Goal: Information Seeking & Learning: Learn about a topic

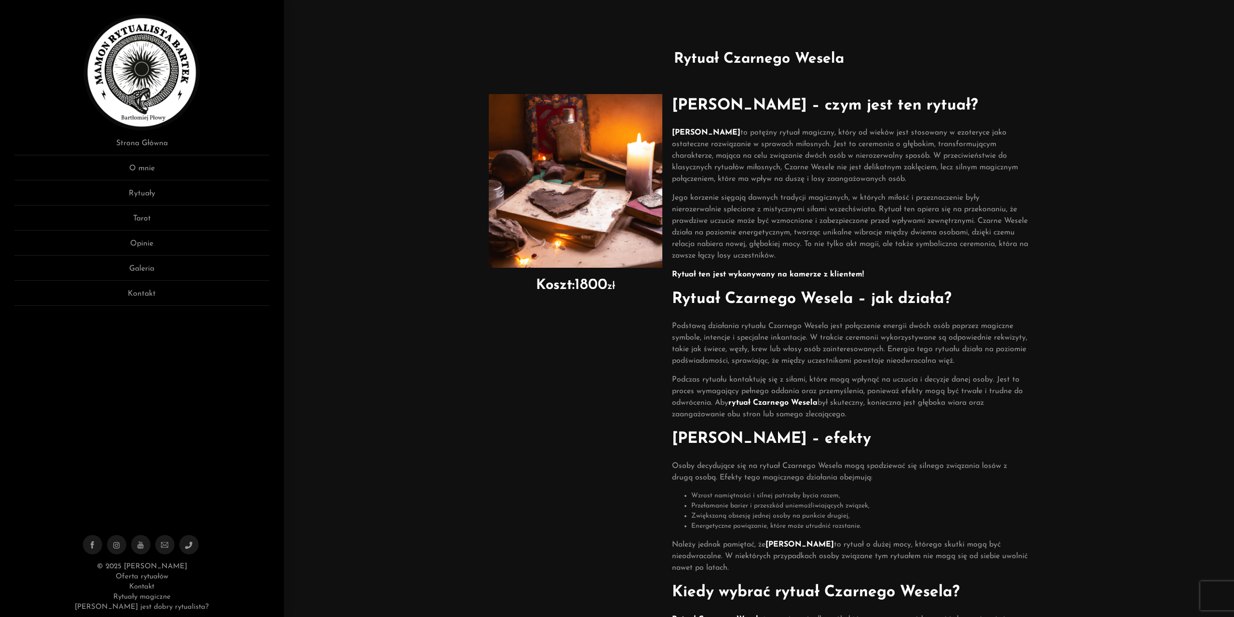
click at [122, 94] on img at bounding box center [142, 72] width 116 height 116
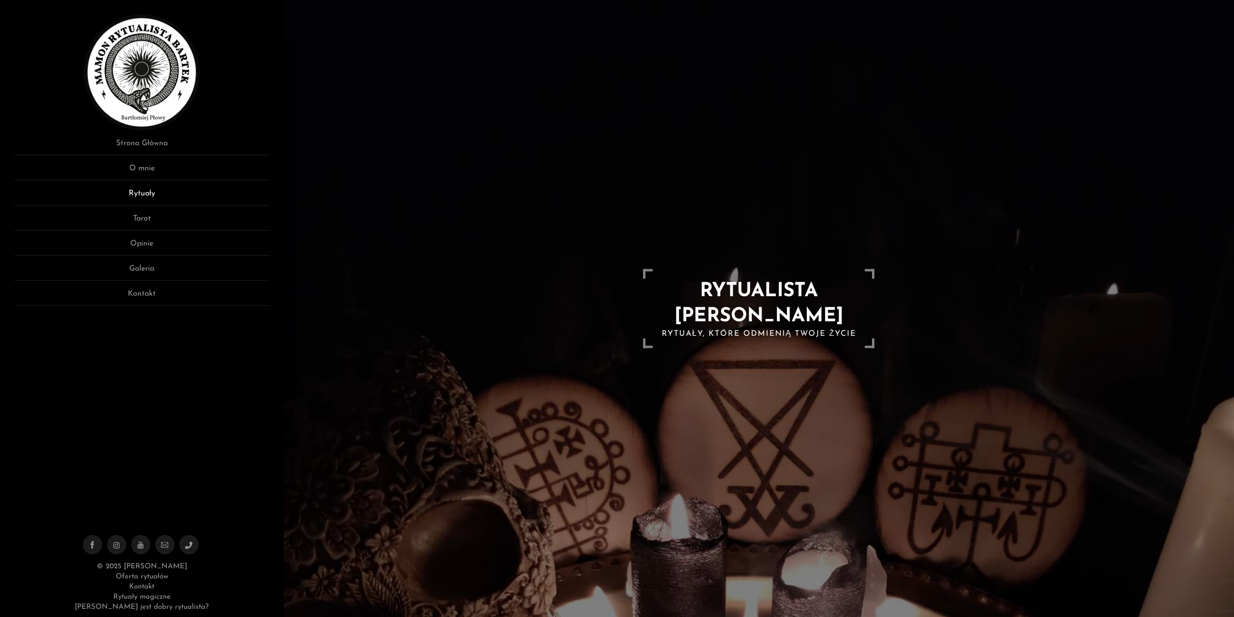
click at [150, 193] on link "Rytuały" at bounding box center [141, 197] width 255 height 18
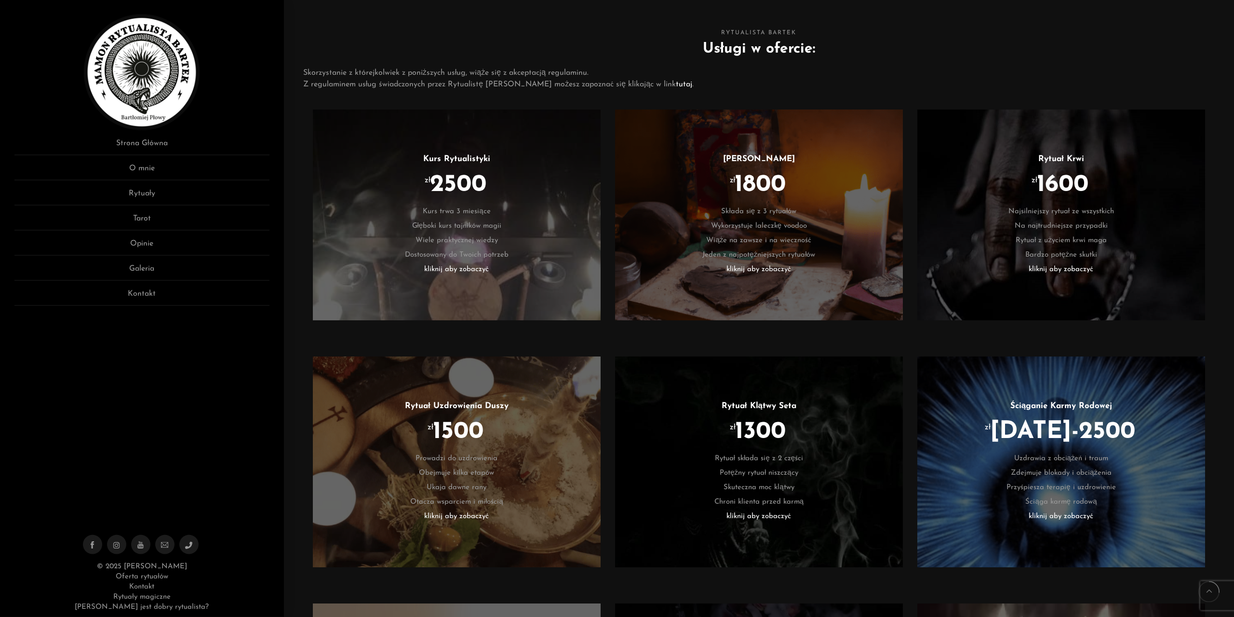
scroll to position [590, 0]
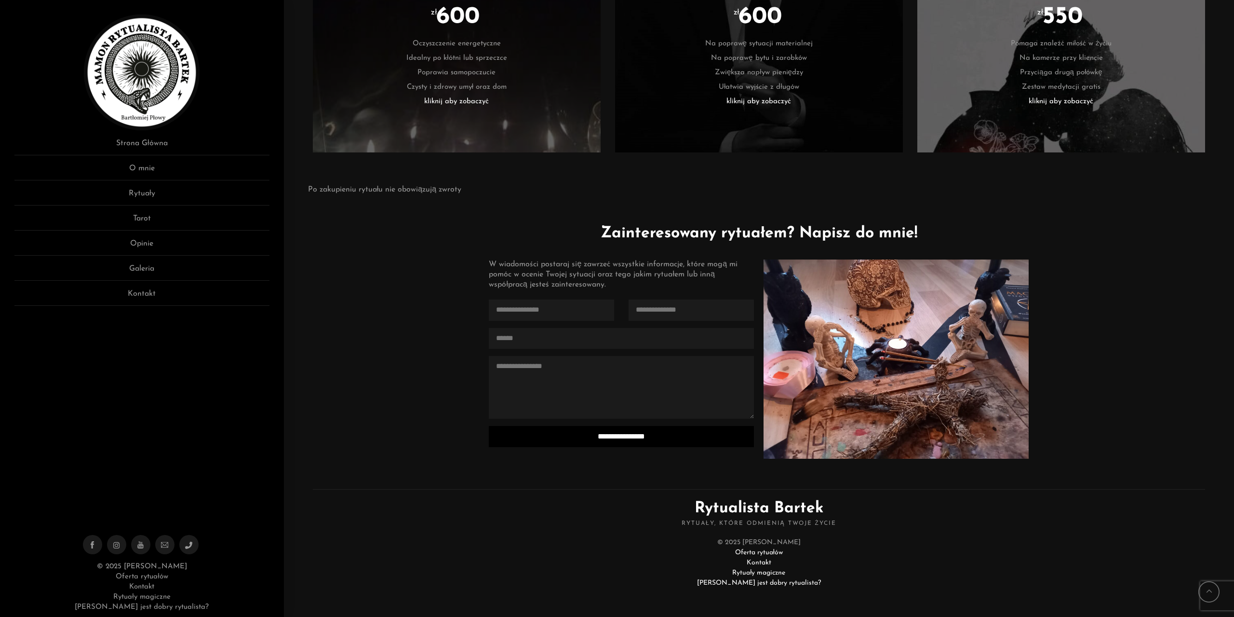
drag, startPoint x: 869, startPoint y: 45, endPoint x: 743, endPoint y: 583, distance: 552.1
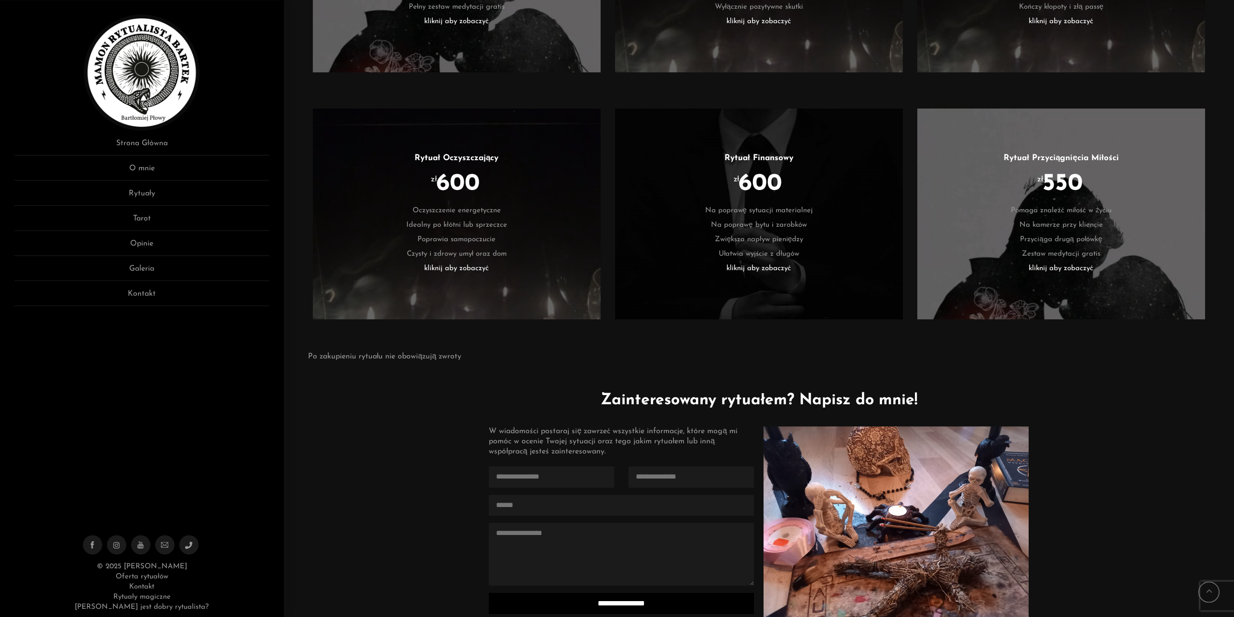
scroll to position [1989, 0]
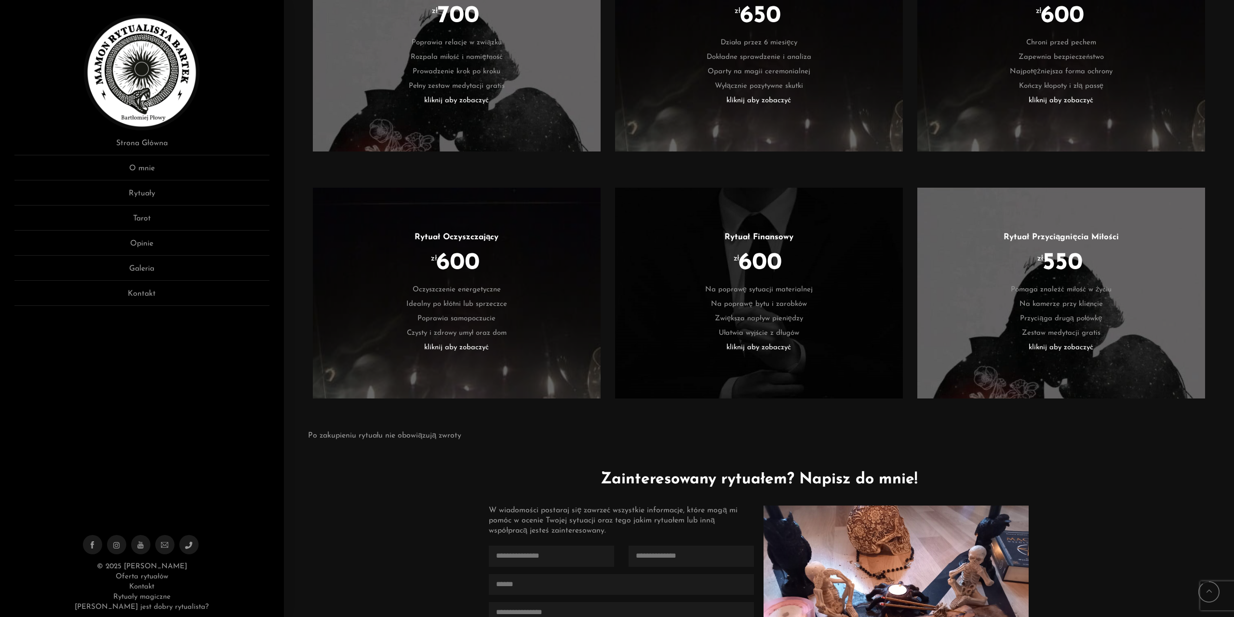
click at [761, 349] on li "kliknij aby zobaczyć" at bounding box center [759, 347] width 259 height 14
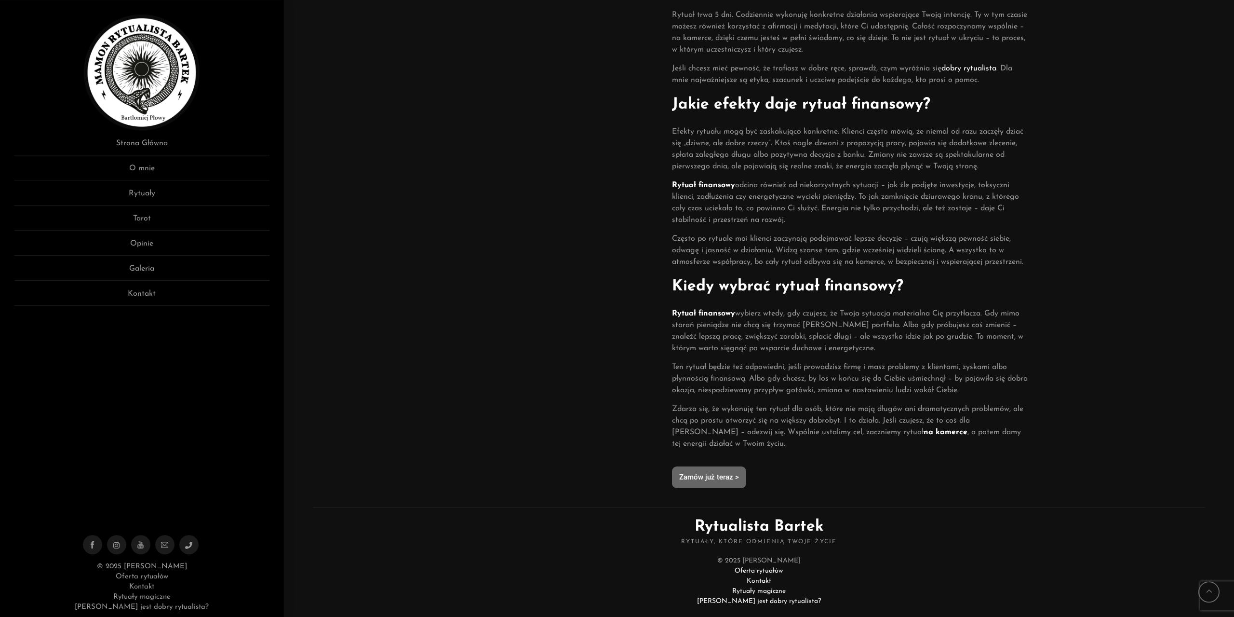
scroll to position [543, 0]
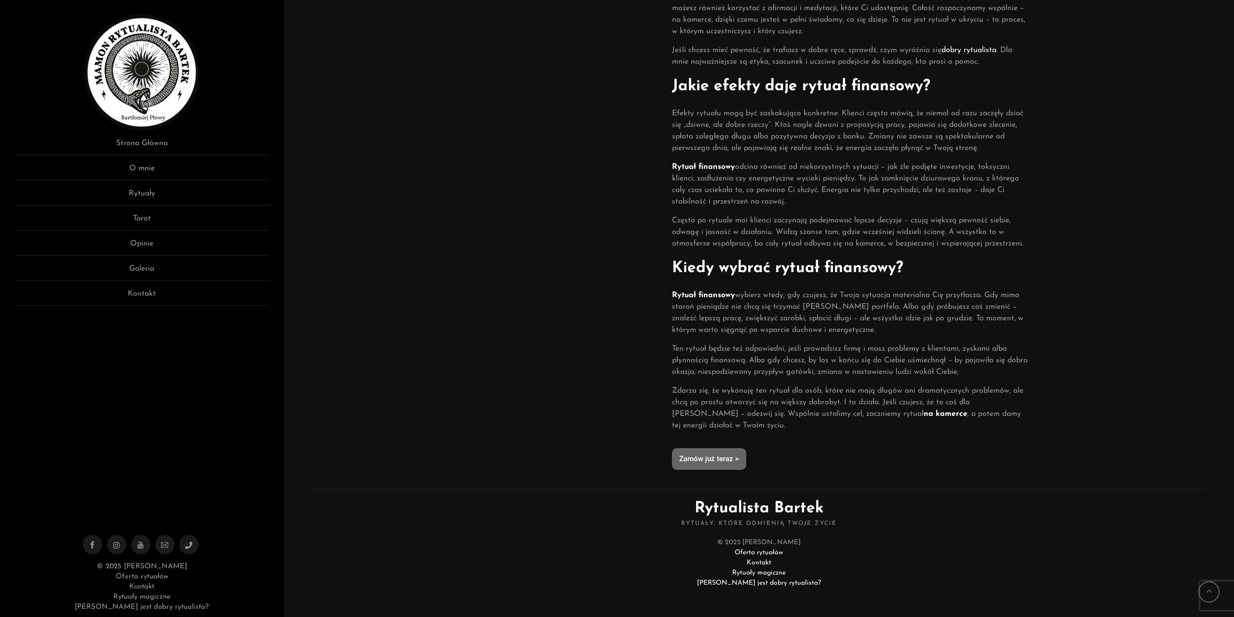
drag, startPoint x: 561, startPoint y: 578, endPoint x: 556, endPoint y: 607, distance: 29.3
click at [764, 584] on link "[PERSON_NAME] jest dobry rytualista?" at bounding box center [759, 582] width 124 height 7
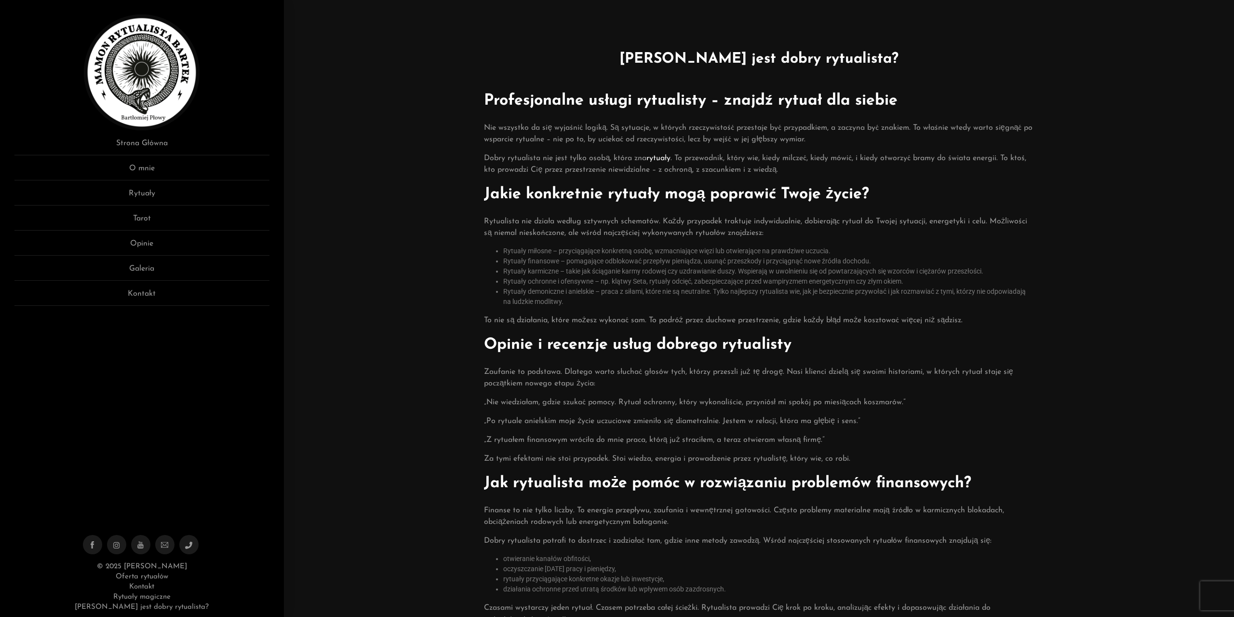
drag, startPoint x: 588, startPoint y: 561, endPoint x: 733, endPoint y: 0, distance: 578.7
